Goal: Information Seeking & Learning: Learn about a topic

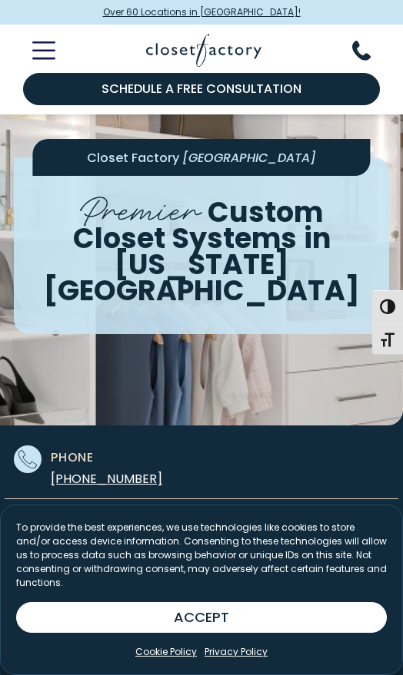
click at [53, 45] on icon "Toggle Mobile Menu" at bounding box center [43, 50] width 23 height 18
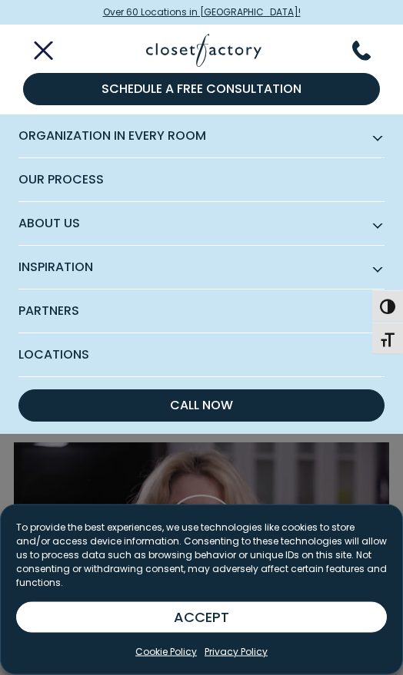
scroll to position [2615, 0]
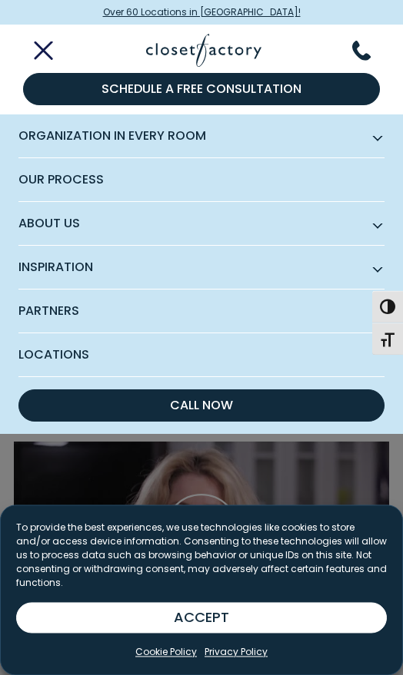
click at [43, 50] on line "Toggle Mobile Menu" at bounding box center [43, 50] width 16 height 16
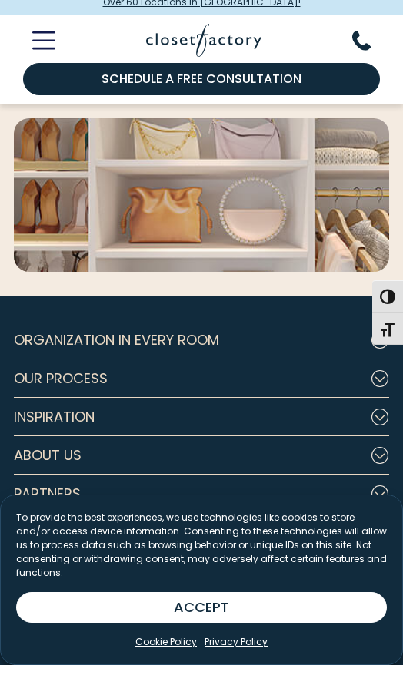
scroll to position [5722, 0]
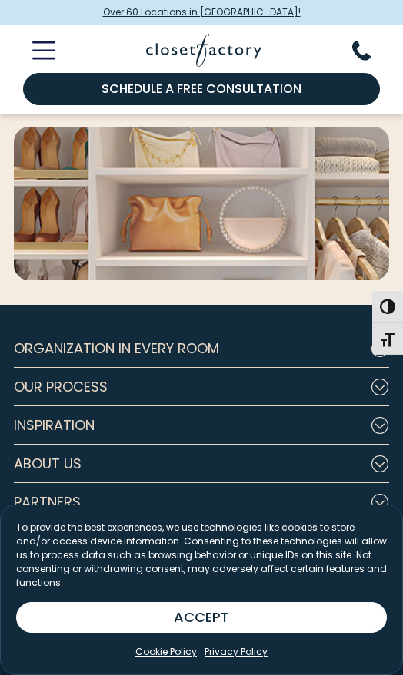
click at [178, 445] on button "About Us" at bounding box center [201, 464] width 375 height 38
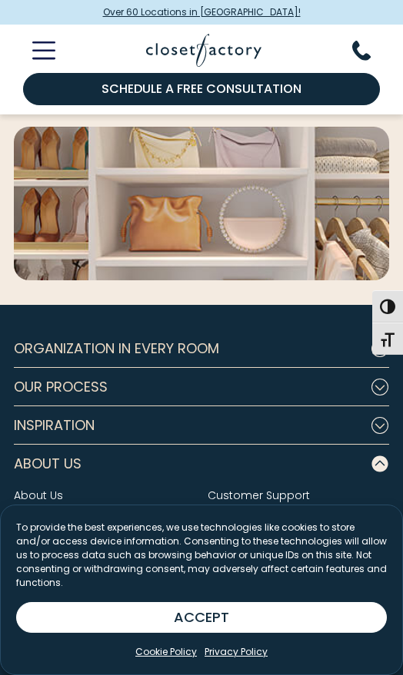
click at [234, 512] on link "Careers" at bounding box center [229, 519] width 44 height 15
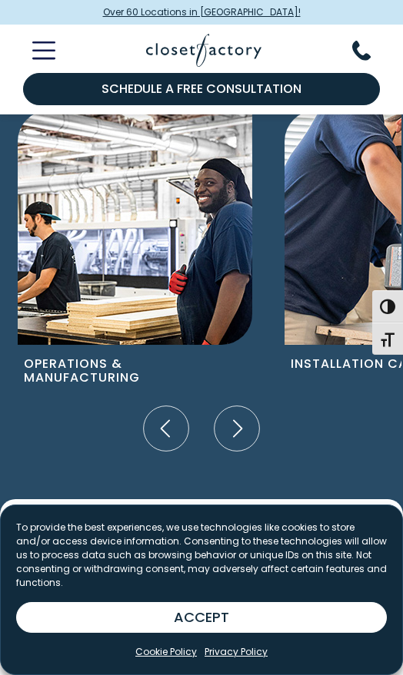
scroll to position [1388, 0]
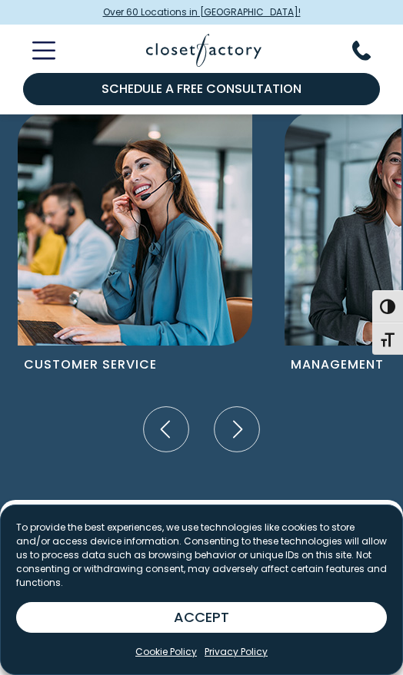
click at [105, 346] on p "Customer Service" at bounding box center [111, 363] width 187 height 35
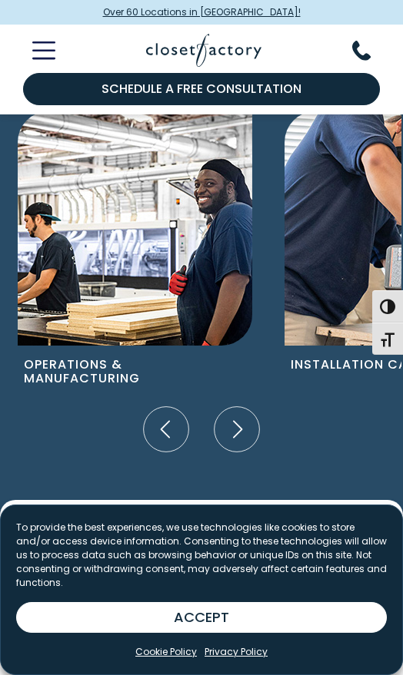
click at [85, 352] on p "Operations & Manufacturing" at bounding box center [111, 371] width 187 height 50
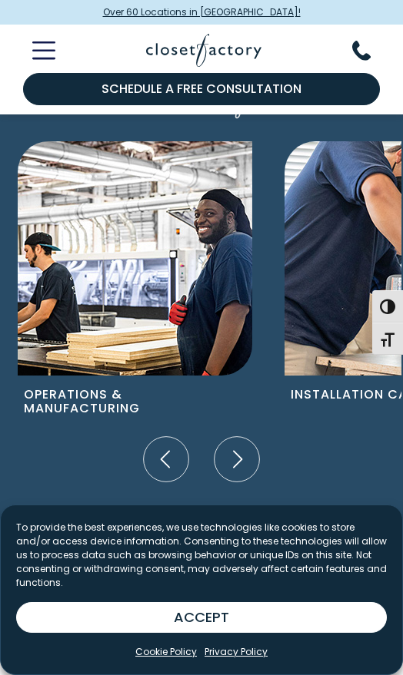
scroll to position [1351, 0]
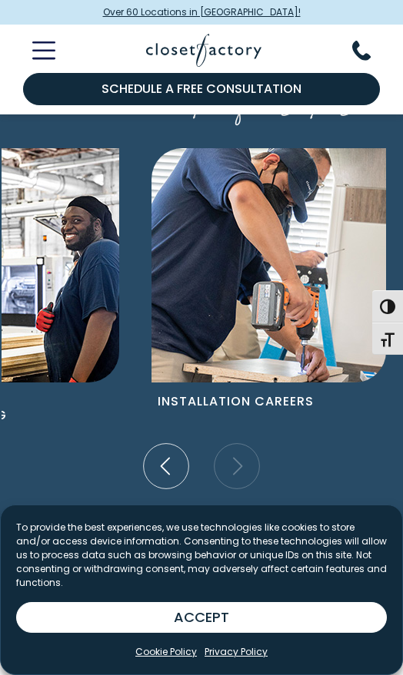
click at [273, 270] on img "Pages Gallery" at bounding box center [268, 265] width 234 height 234
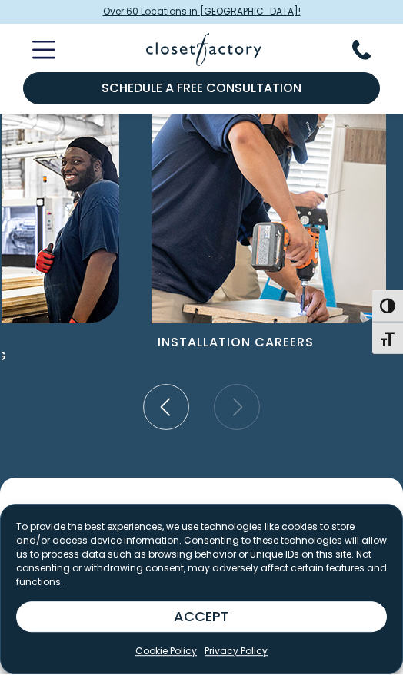
scroll to position [1413, 0]
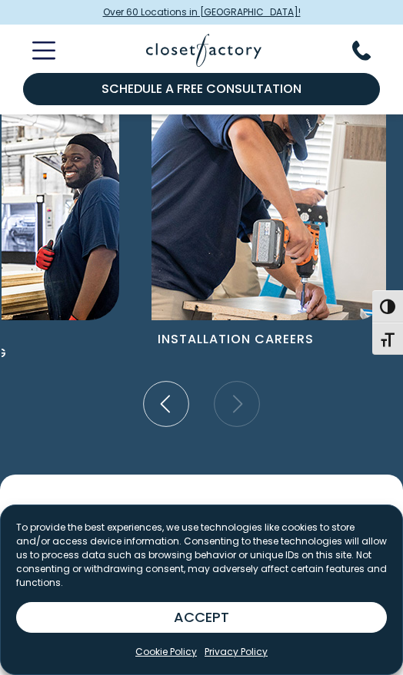
click at [275, 280] on img "Pages Gallery" at bounding box center [268, 203] width 234 height 234
click at [277, 253] on img "Pages Gallery" at bounding box center [268, 203] width 234 height 234
click at [210, 624] on button "ACCEPT" at bounding box center [201, 617] width 370 height 31
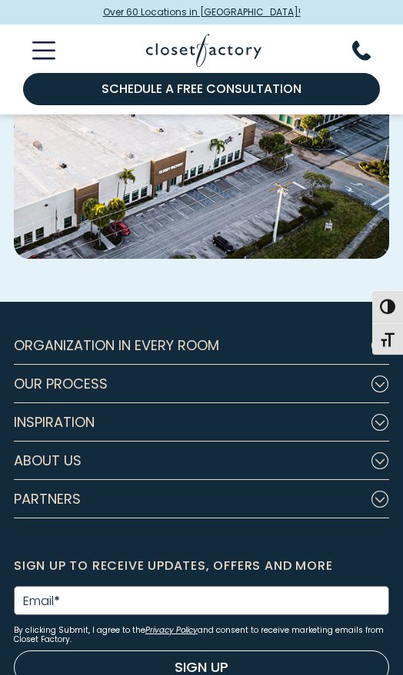
scroll to position [4084, 0]
